Goal: Find specific page/section: Find specific page/section

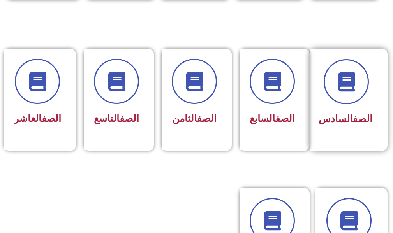
scroll to position [390, 0]
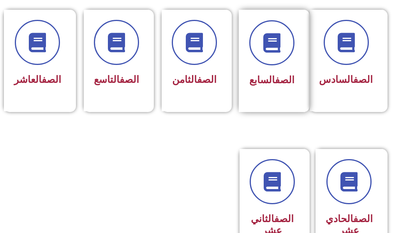
click at [272, 70] on div "الصف السابع" at bounding box center [271, 55] width 45 height 70
click at [259, 79] on span "الصف السابع" at bounding box center [271, 79] width 45 height 11
click at [256, 82] on span "الصف السابع" at bounding box center [271, 79] width 45 height 11
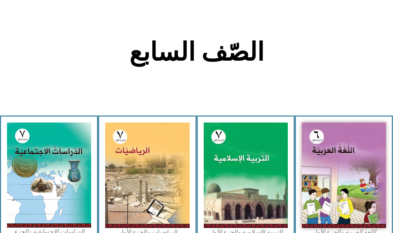
scroll to position [195, 0]
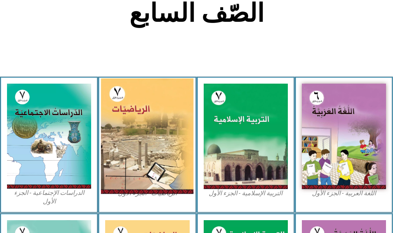
click at [131, 126] on img at bounding box center [147, 137] width 93 height 116
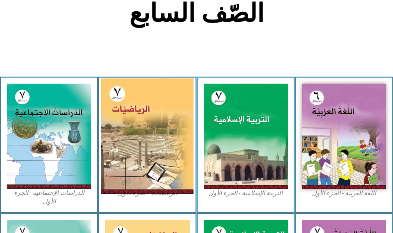
click at [131, 126] on img at bounding box center [147, 137] width 93 height 116
click at [148, 154] on img at bounding box center [147, 137] width 93 height 116
click at [148, 145] on img at bounding box center [147, 137] width 93 height 116
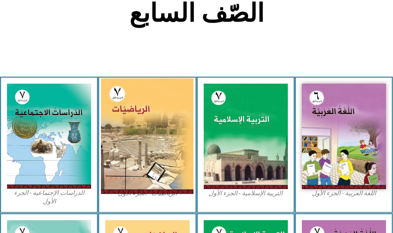
click at [148, 145] on img at bounding box center [147, 137] width 93 height 116
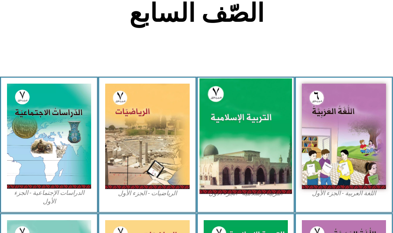
click at [281, 162] on img at bounding box center [245, 137] width 93 height 116
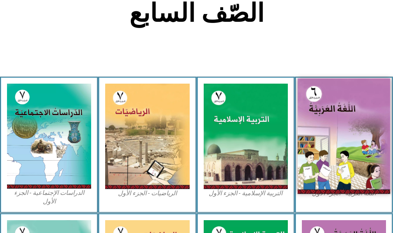
click at [303, 155] on img at bounding box center [344, 137] width 93 height 116
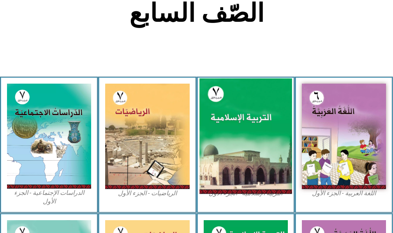
drag, startPoint x: 303, startPoint y: 155, endPoint x: 286, endPoint y: 150, distance: 17.8
click at [302, 154] on img at bounding box center [344, 136] width 84 height 105
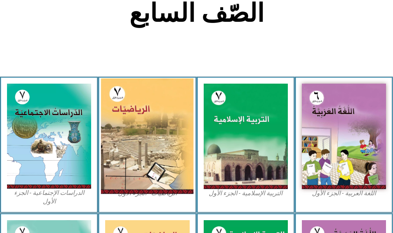
click at [164, 156] on img at bounding box center [147, 137] width 93 height 116
click at [149, 160] on img at bounding box center [147, 137] width 93 height 116
